Goal: Task Accomplishment & Management: Manage account settings

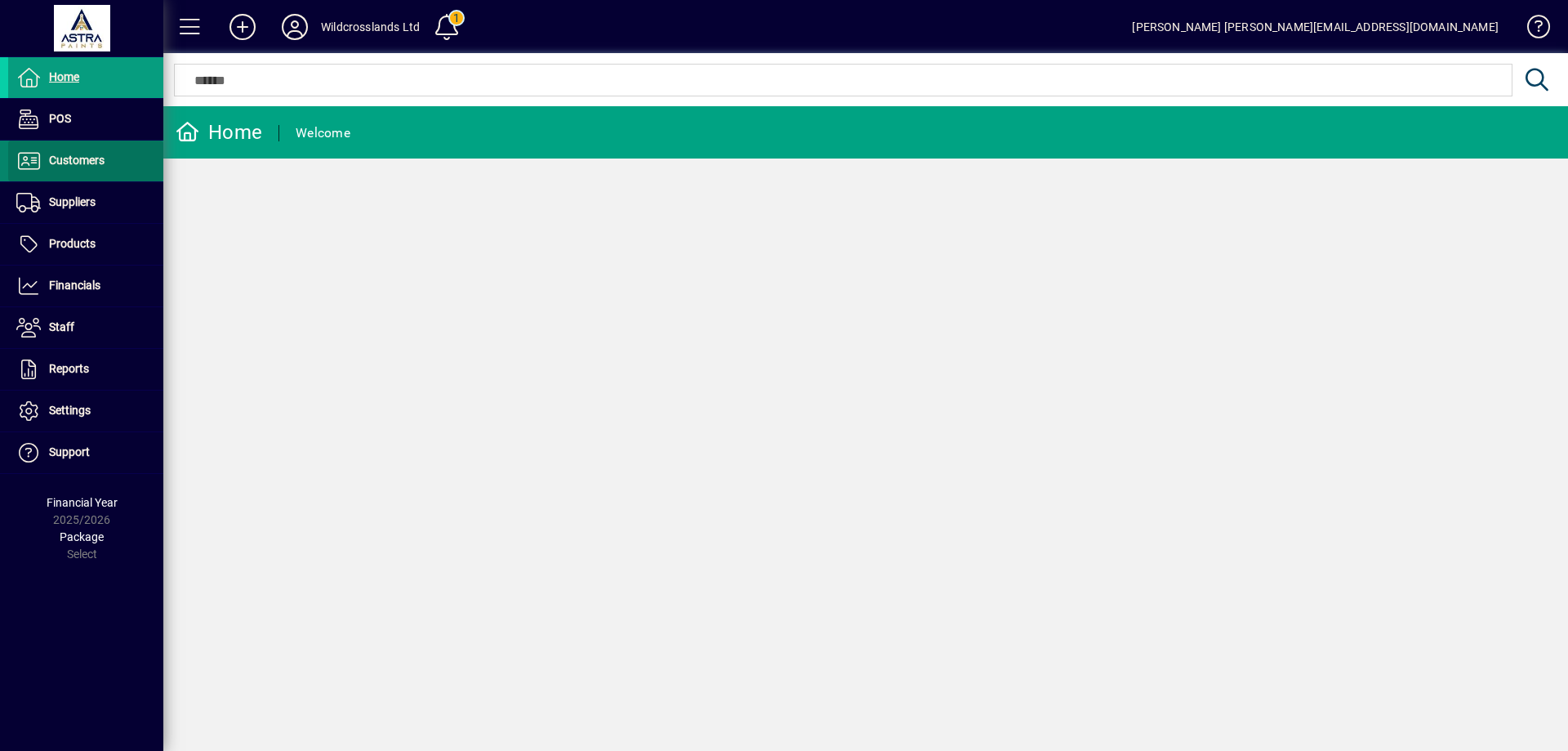
click at [72, 159] on span "Customers" at bounding box center [76, 160] width 55 height 13
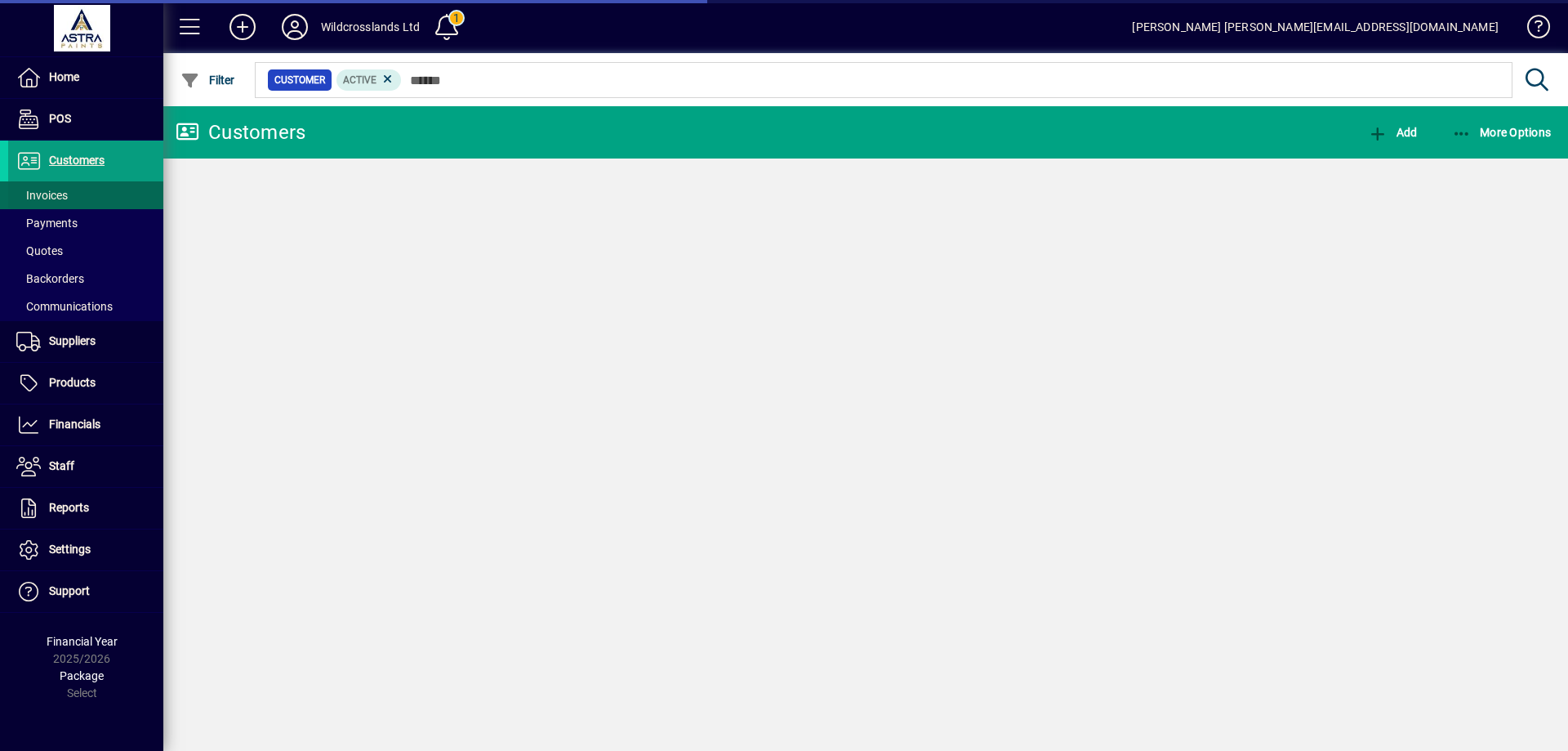
click at [30, 192] on span "Invoices" at bounding box center [42, 195] width 51 height 13
drag, startPoint x: 30, startPoint y: 192, endPoint x: 376, endPoint y: 111, distance: 355.4
click at [387, 77] on span "Unposted" at bounding box center [408, 80] width 50 height 11
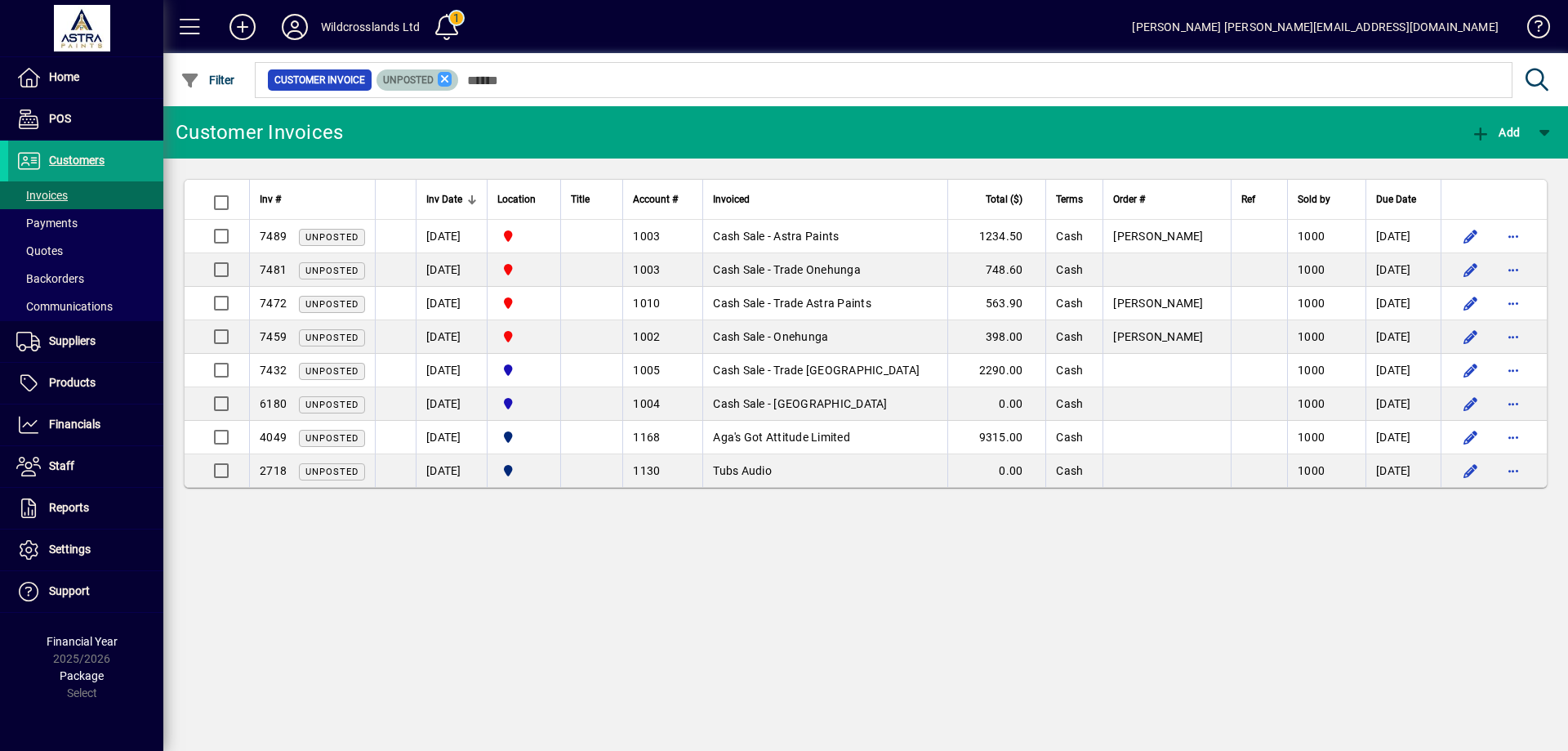
click at [442, 78] on icon at bounding box center [445, 78] width 14 height 14
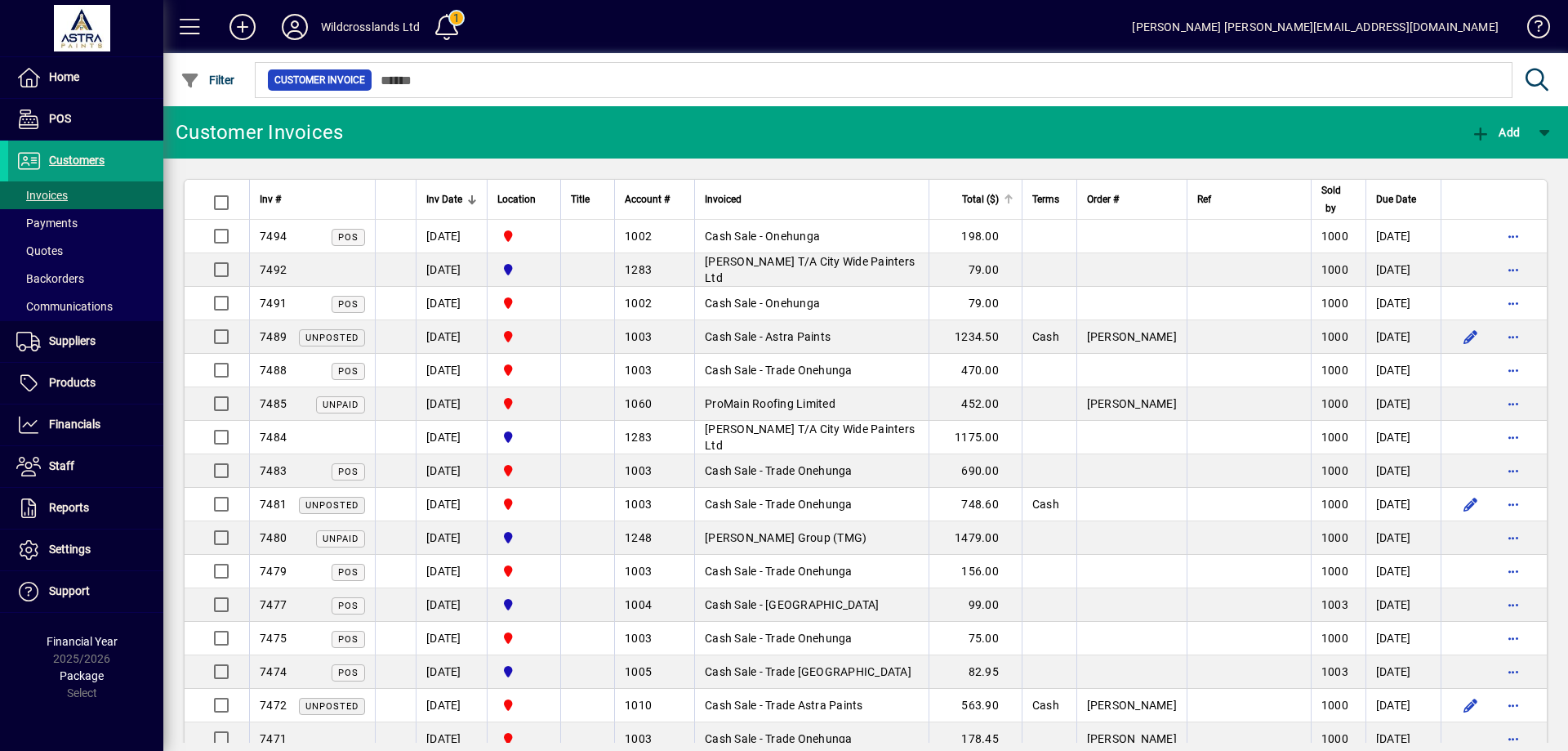
click at [999, 191] on span "Total ($)" at bounding box center [980, 199] width 37 height 18
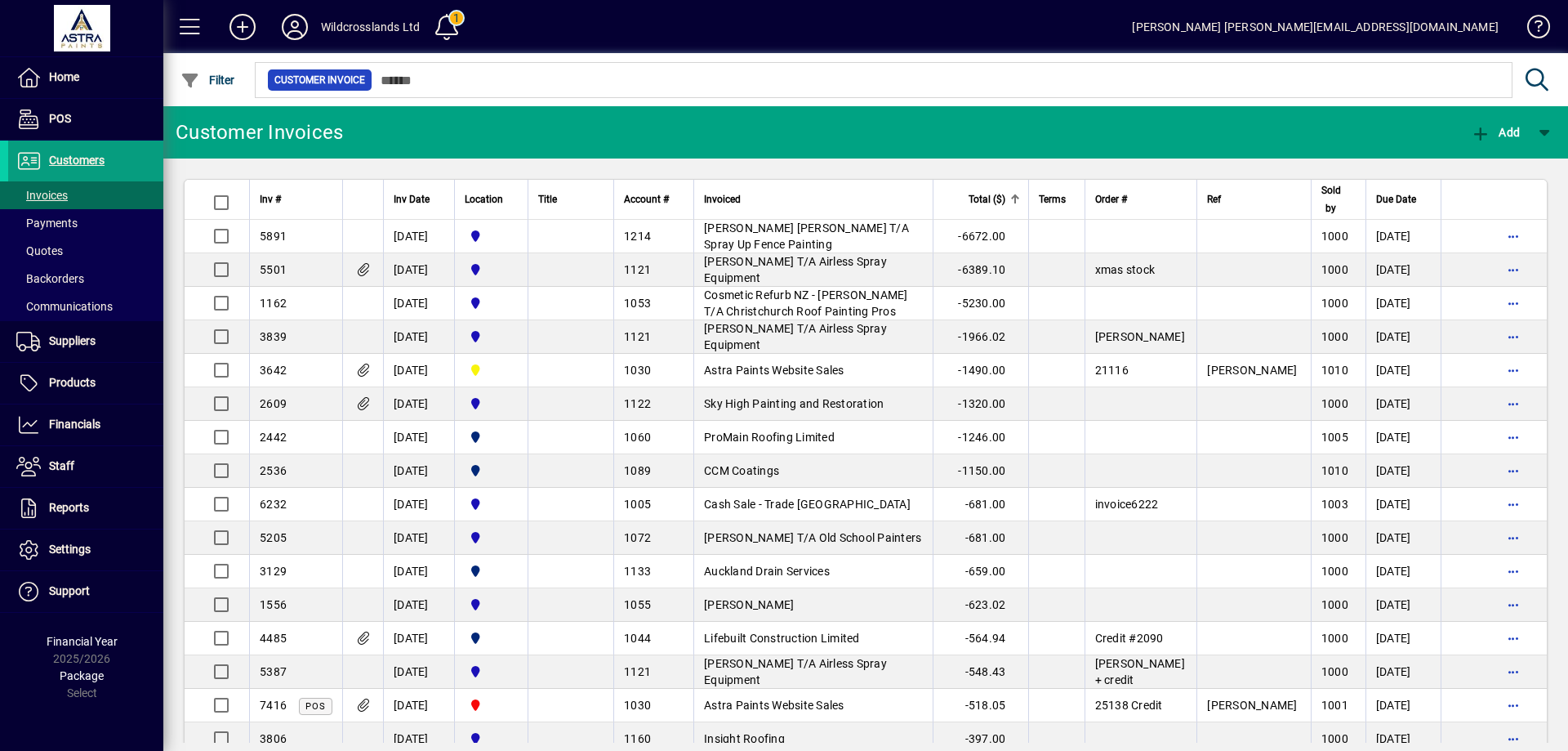
click at [1005, 192] on span "Total ($)" at bounding box center [987, 199] width 37 height 18
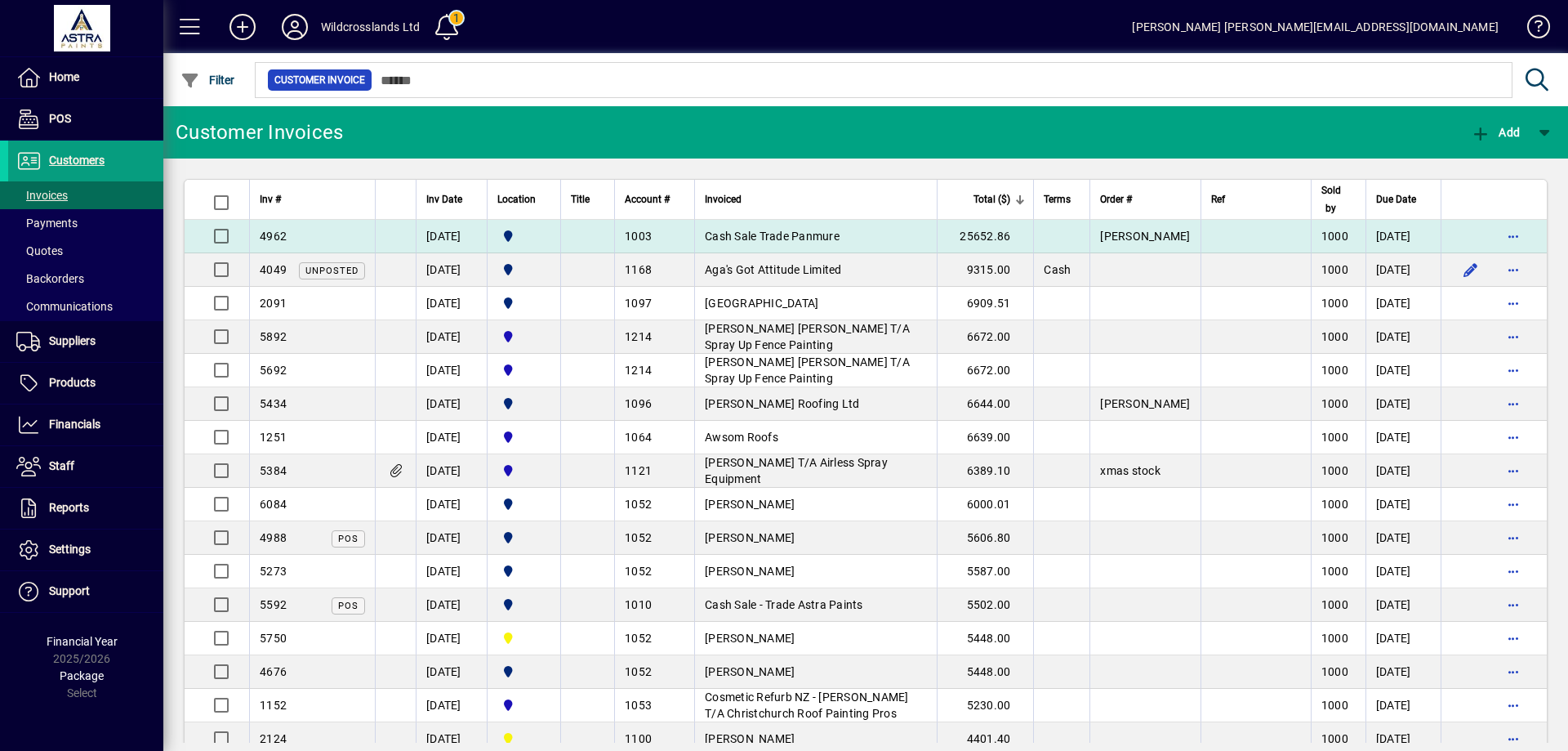
click at [1005, 229] on td "25652.86" at bounding box center [985, 236] width 97 height 33
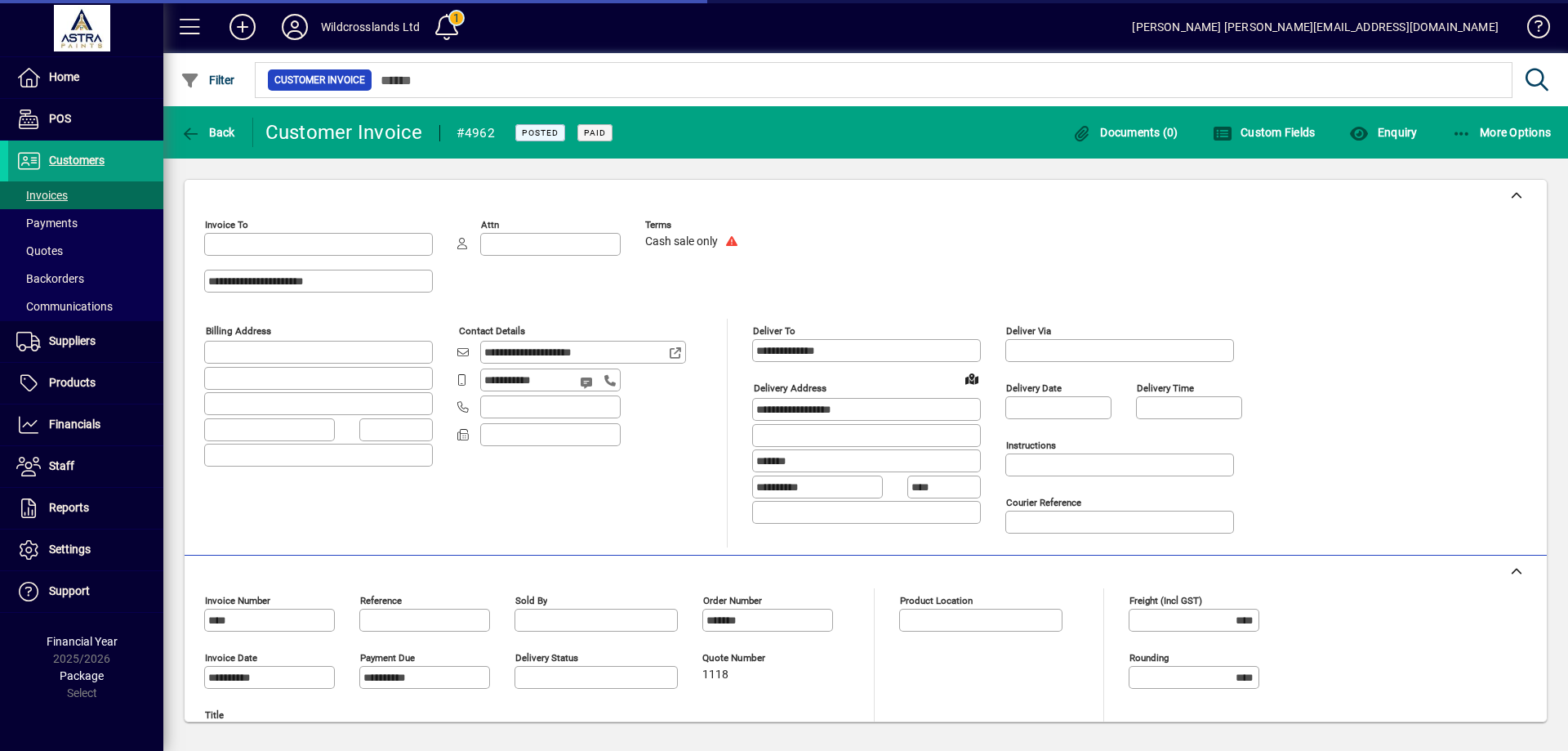
type input "**********"
type input "*******"
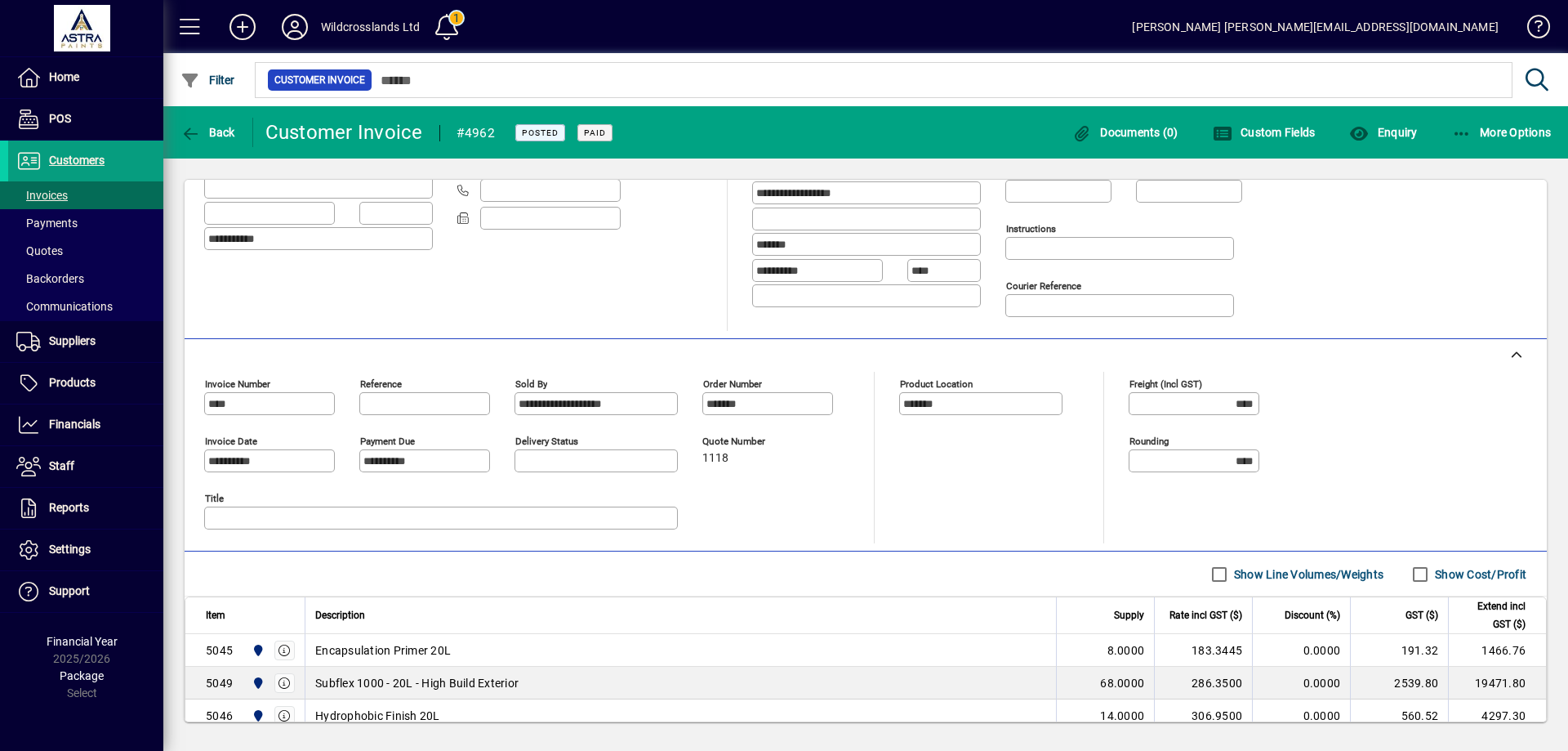
scroll to position [353, 0]
